Goal: Check status

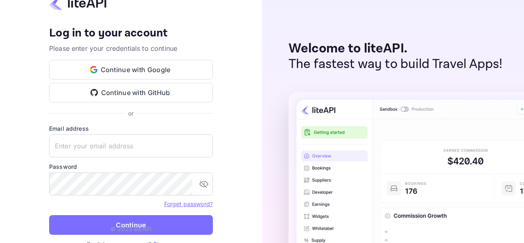
type input "[PERSON_NAME][EMAIL_ADDRESS][DOMAIN_NAME]"
drag, startPoint x: 23, startPoint y: 150, endPoint x: 139, endPoint y: 65, distance: 143.8
click at [23, 150] on div "Your account has been created successfully, a confirmation link has been sent t…" at bounding box center [131, 121] width 262 height 243
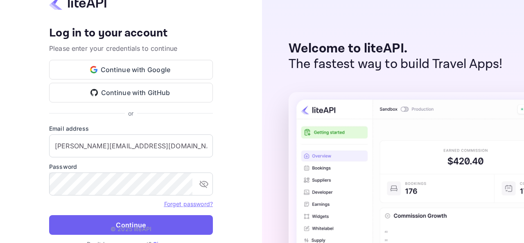
click at [191, 229] on button "Continue" at bounding box center [131, 225] width 164 height 20
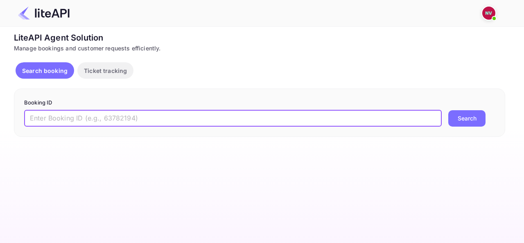
click at [180, 117] on input "text" at bounding box center [232, 118] width 417 height 16
paste input "3r3lVAR_U"
type input "3r3lVAR_U"
click at [448, 110] on button "Search" at bounding box center [466, 118] width 37 height 16
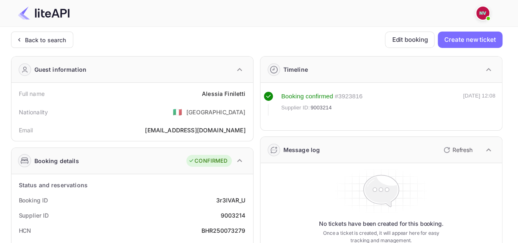
click at [468, 149] on p "Refresh" at bounding box center [462, 149] width 20 height 9
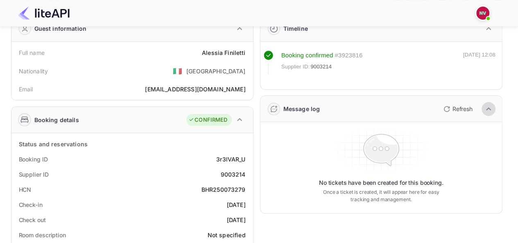
click at [482, 106] on button "button" at bounding box center [488, 109] width 14 height 14
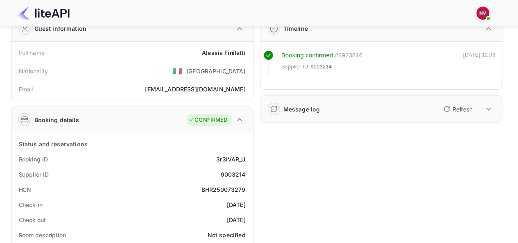
click at [482, 106] on button "button" at bounding box center [488, 109] width 14 height 14
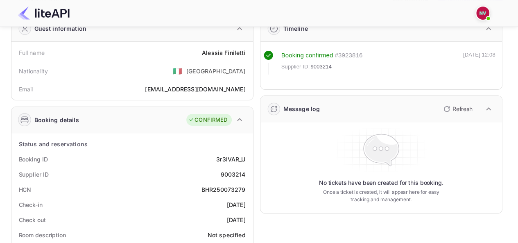
click at [465, 108] on p "Refresh" at bounding box center [462, 108] width 20 height 9
click at [464, 108] on p "Refresh" at bounding box center [462, 108] width 20 height 9
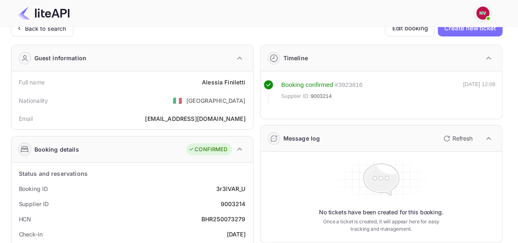
scroll to position [0, 0]
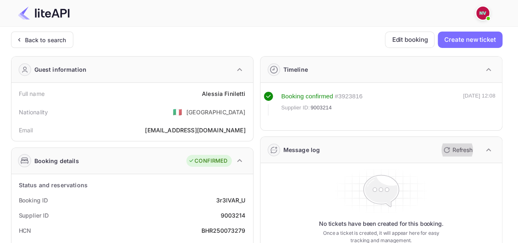
click at [456, 147] on p "Refresh" at bounding box center [462, 149] width 20 height 9
click at [455, 147] on p "Refresh" at bounding box center [462, 149] width 20 height 9
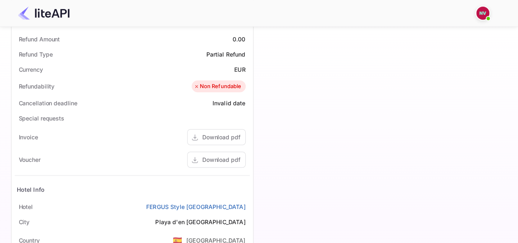
scroll to position [368, 0]
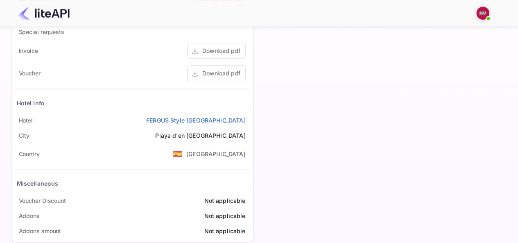
drag, startPoint x: 465, startPoint y: 93, endPoint x: 262, endPoint y: 23, distance: 215.3
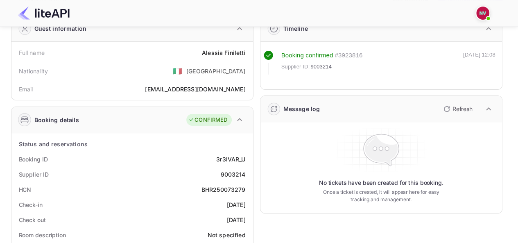
scroll to position [0, 0]
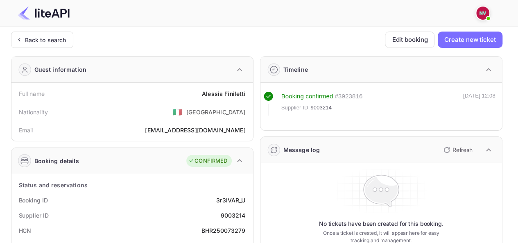
click at [450, 146] on icon "button" at bounding box center [446, 150] width 10 height 10
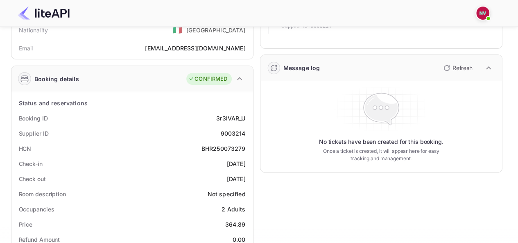
click at [444, 70] on icon "button" at bounding box center [446, 68] width 10 height 10
